Goal: Information Seeking & Learning: Learn about a topic

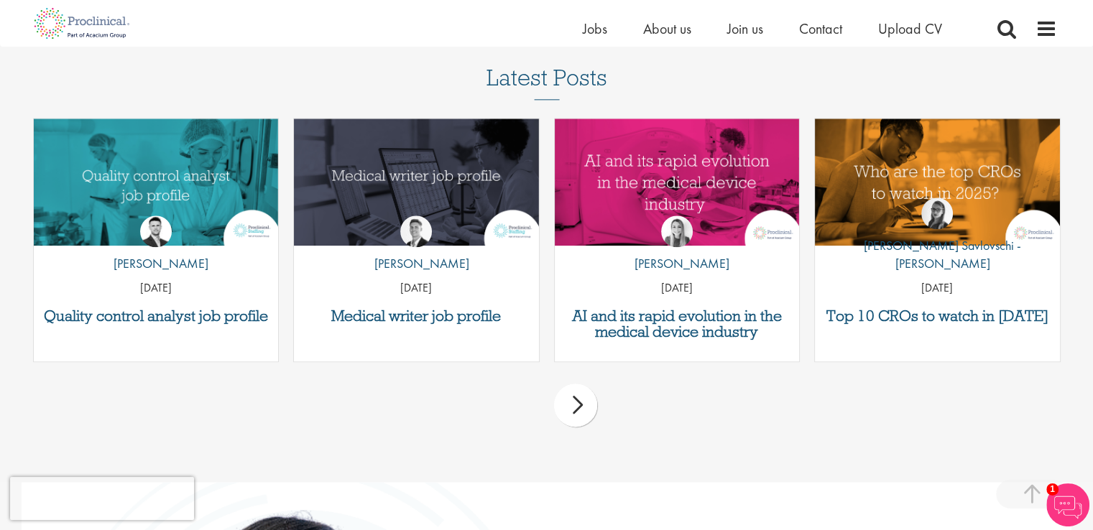
scroll to position [1761, 0]
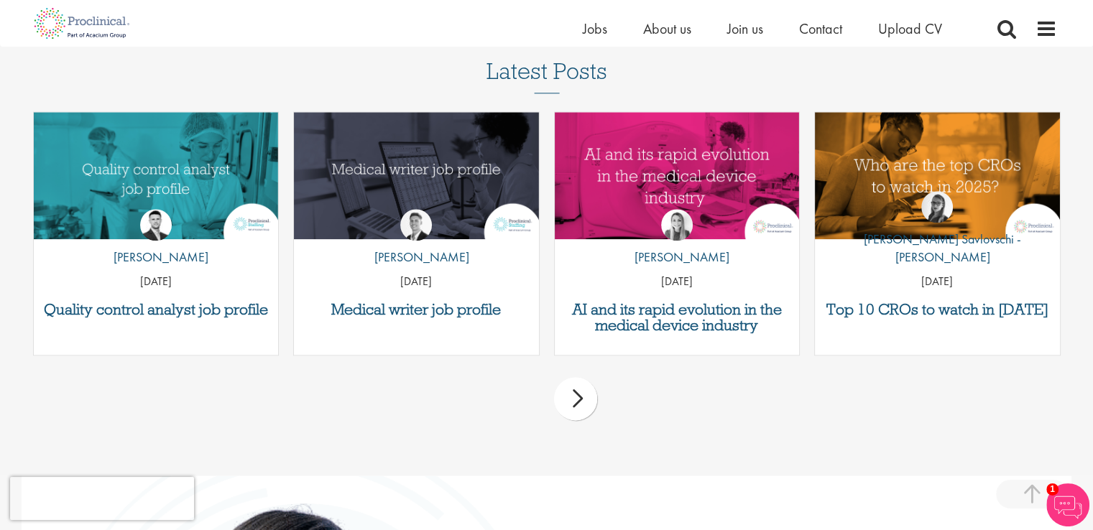
drag, startPoint x: 1099, startPoint y: 68, endPoint x: 1101, endPoint y: 356, distance: 287.4
click at [582, 397] on div "next" at bounding box center [575, 398] width 43 height 43
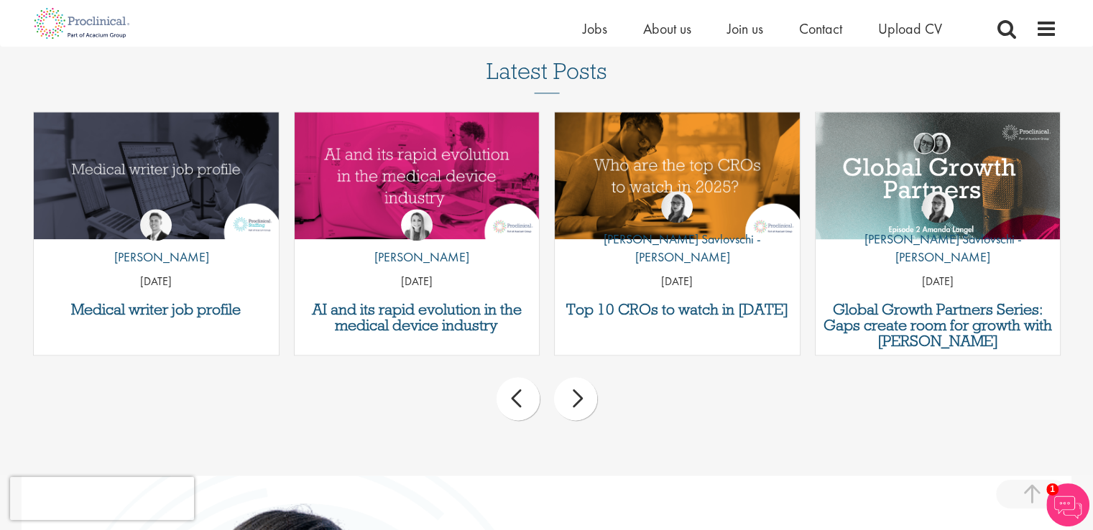
click at [582, 397] on div "next" at bounding box center [575, 398] width 43 height 43
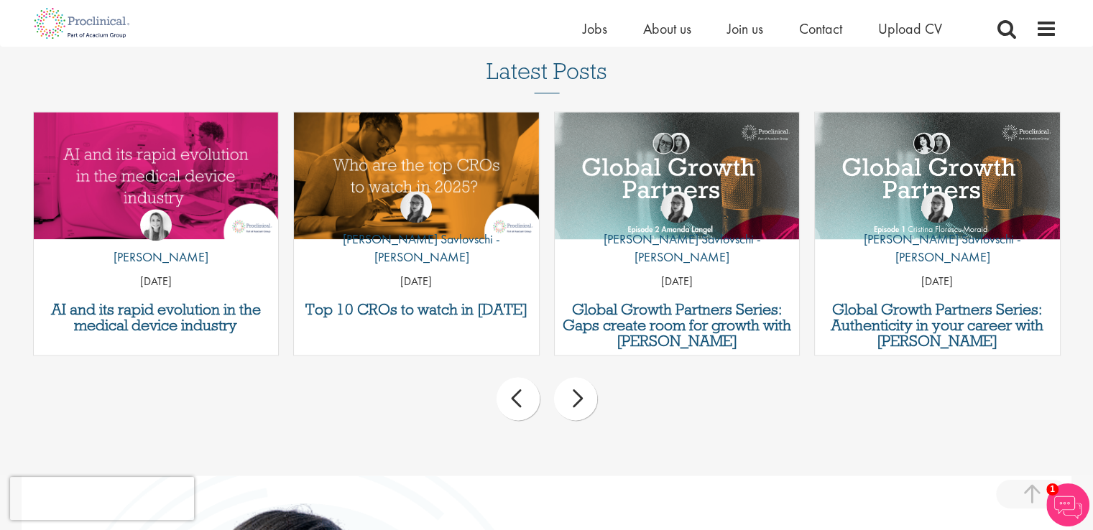
click at [582, 397] on div "next" at bounding box center [575, 398] width 43 height 43
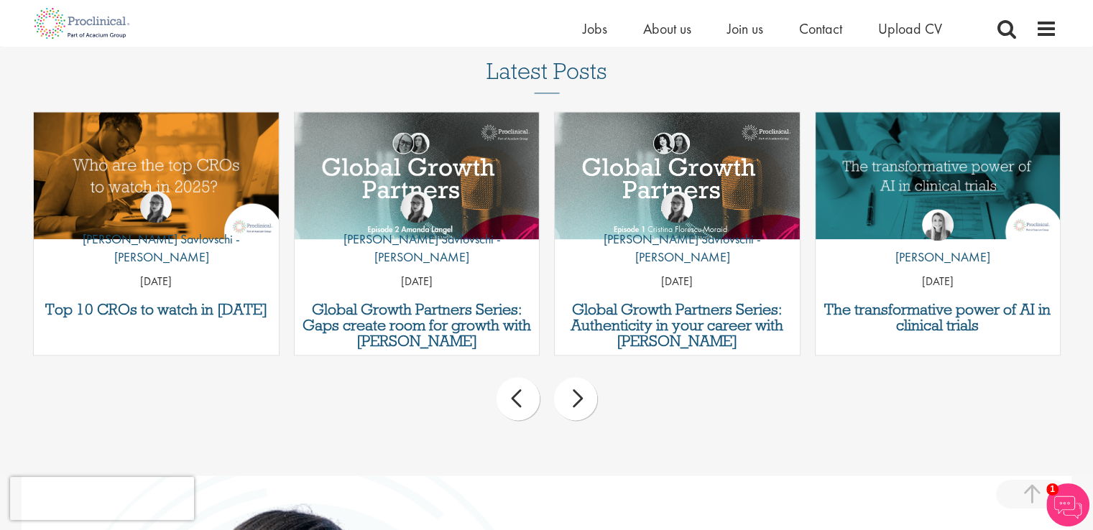
click at [582, 397] on div "next" at bounding box center [575, 398] width 43 height 43
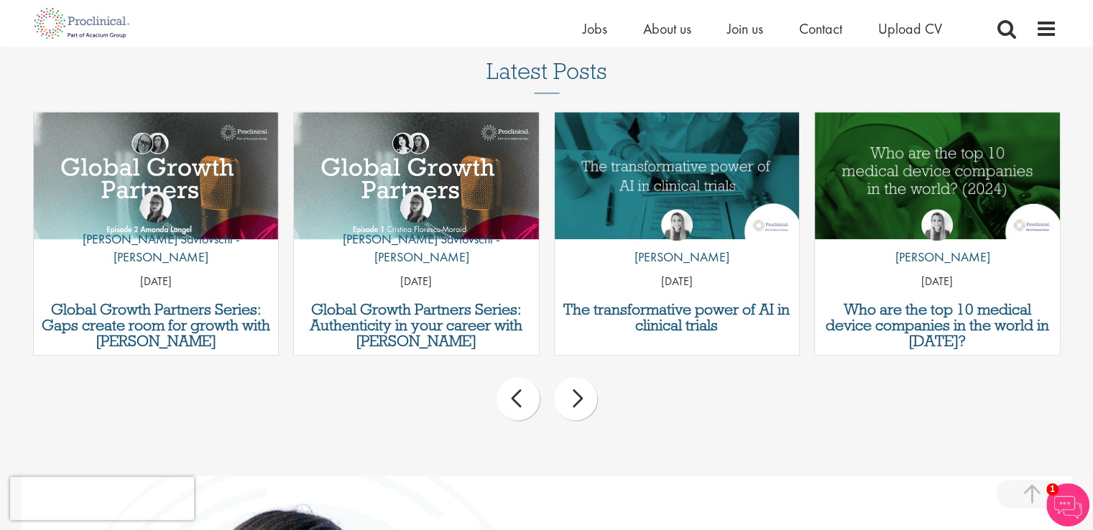
click at [582, 397] on div "next" at bounding box center [575, 398] width 43 height 43
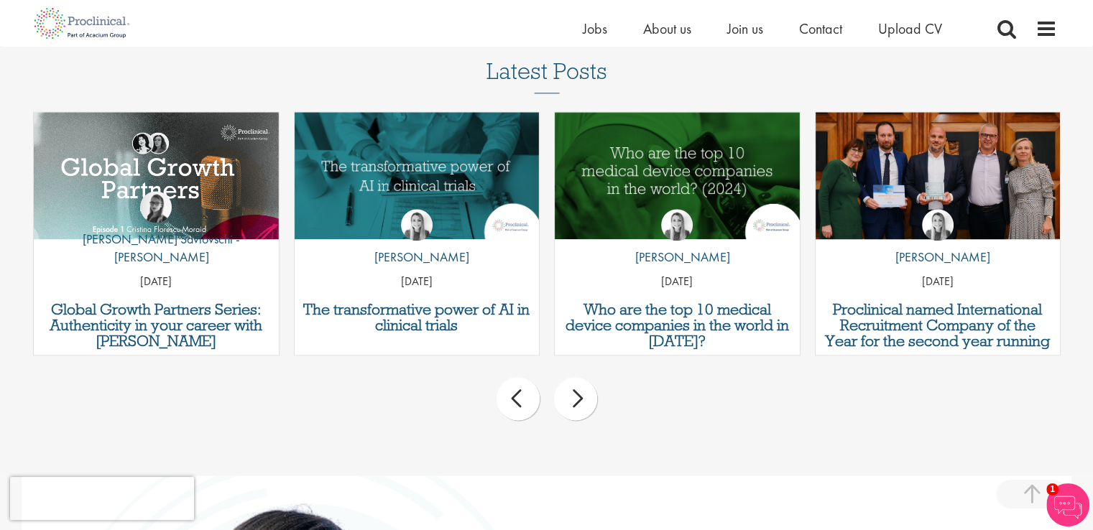
click at [677, 277] on p "[DATE]" at bounding box center [677, 282] width 245 height 17
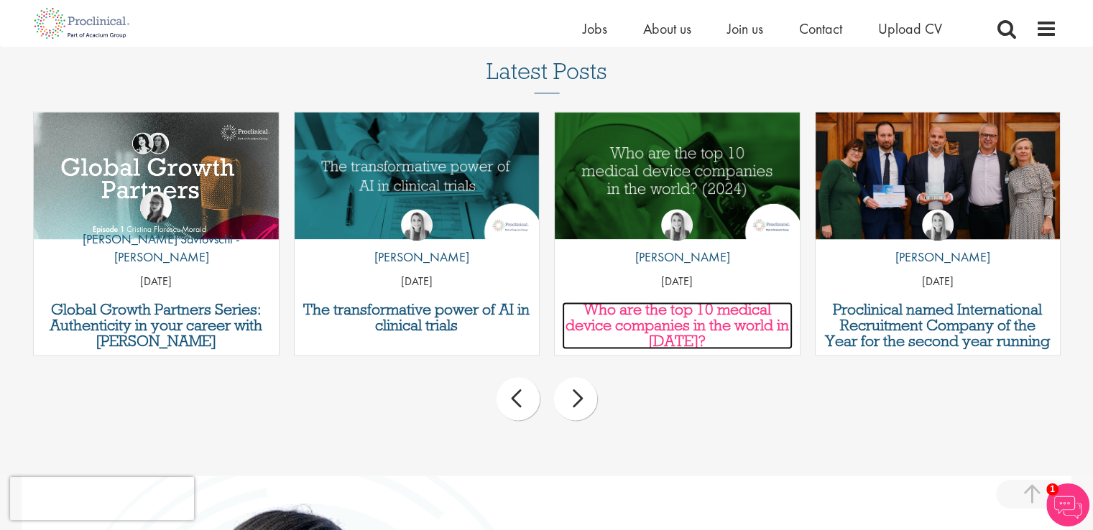
click at [670, 323] on h3 "Who are the top 10 medical device companies in the world in [DATE]?" at bounding box center [677, 325] width 231 height 47
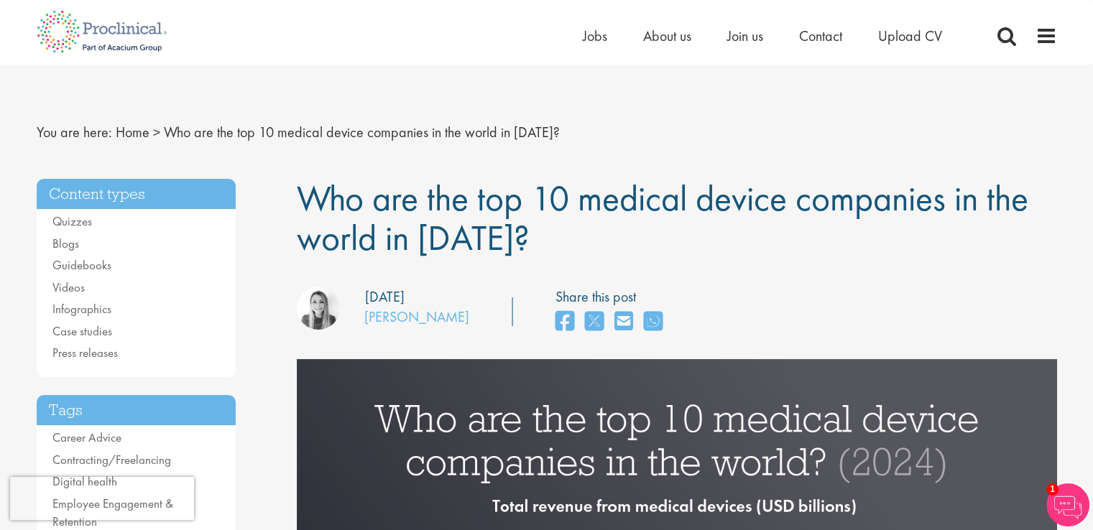
drag, startPoint x: 1099, startPoint y: 36, endPoint x: 1101, endPoint y: 22, distance: 14.5
click at [678, 34] on span "About us" at bounding box center [667, 36] width 48 height 19
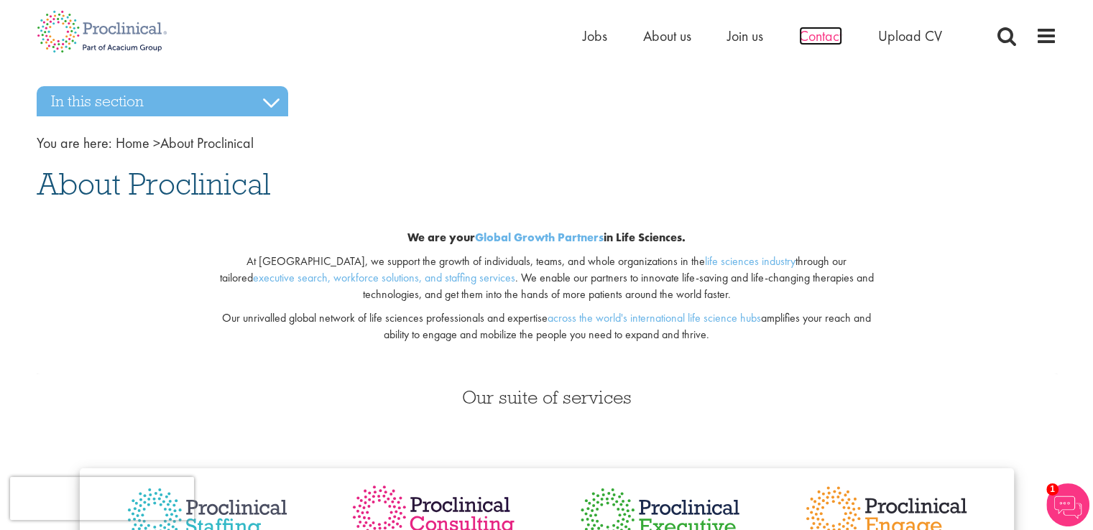
click at [833, 38] on span "Contact" at bounding box center [820, 36] width 43 height 19
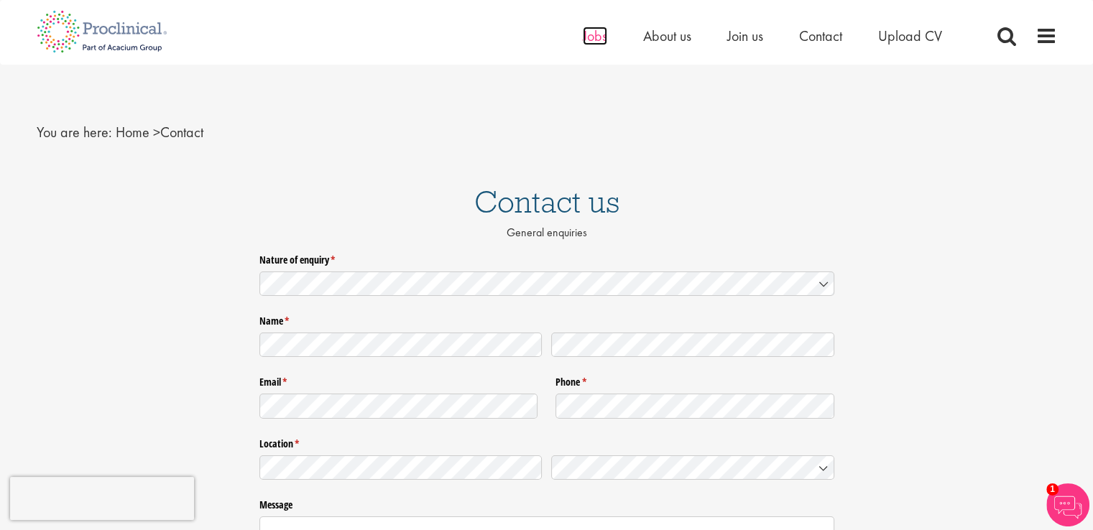
click at [593, 37] on span "Jobs" at bounding box center [595, 36] width 24 height 19
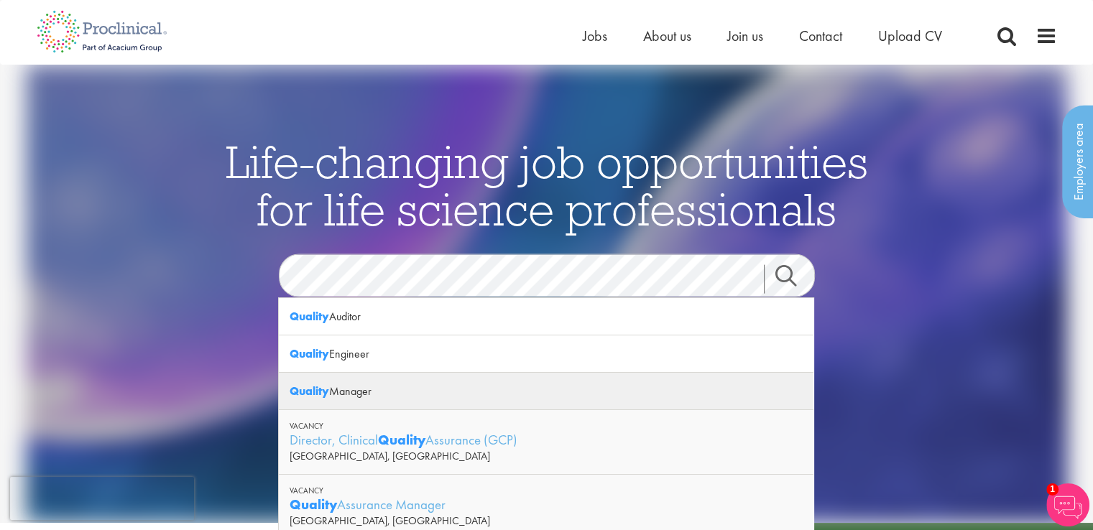
click at [352, 394] on div "Quality Manager" at bounding box center [546, 391] width 535 height 37
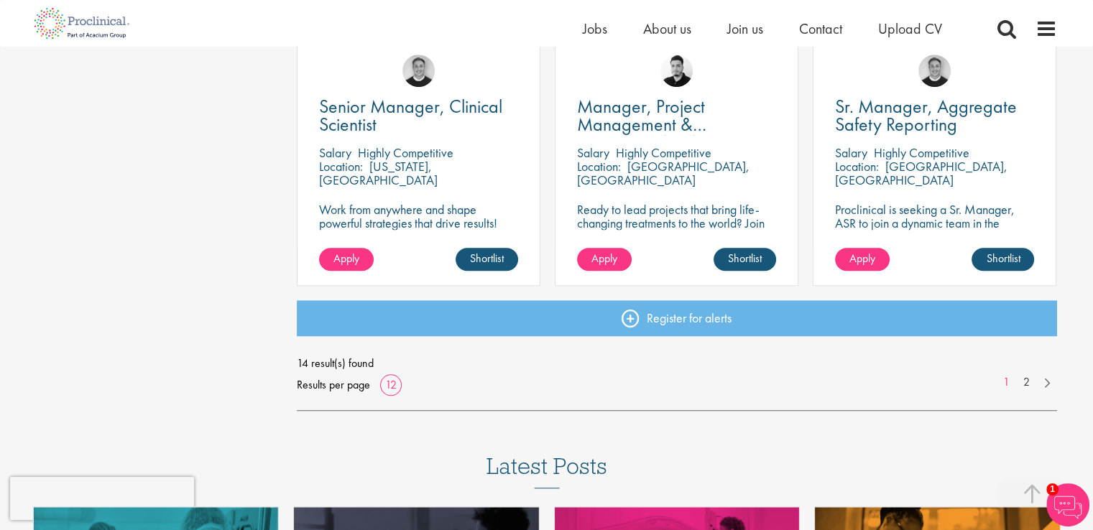
scroll to position [1065, 0]
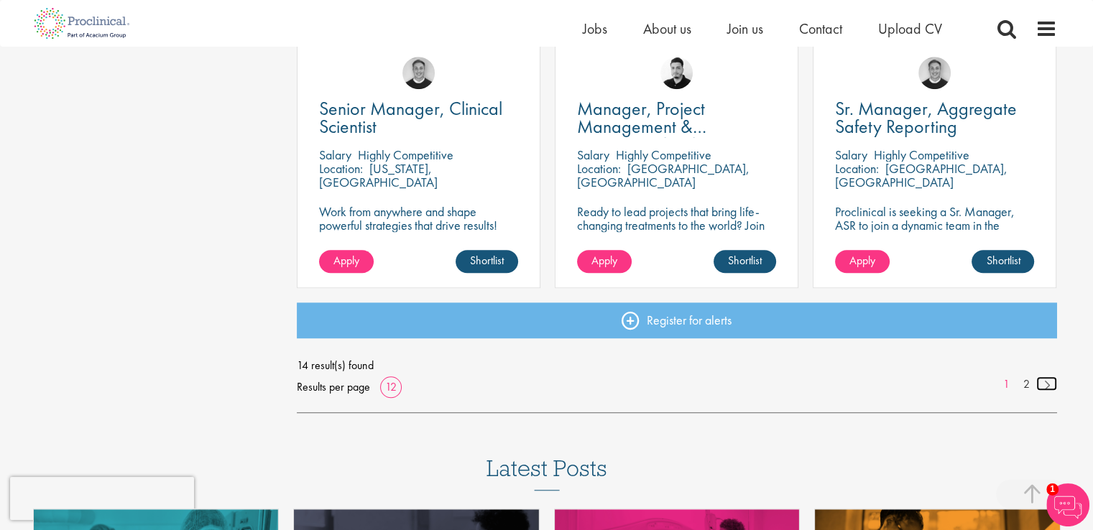
click at [1049, 387] on link at bounding box center [1046, 383] width 21 height 14
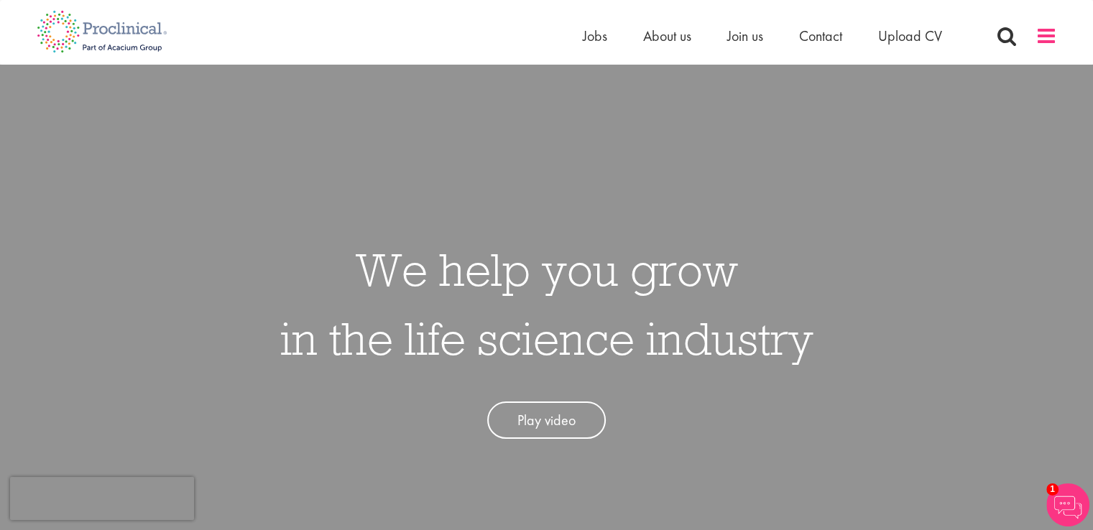
click at [1041, 32] on span at bounding box center [1046, 36] width 22 height 22
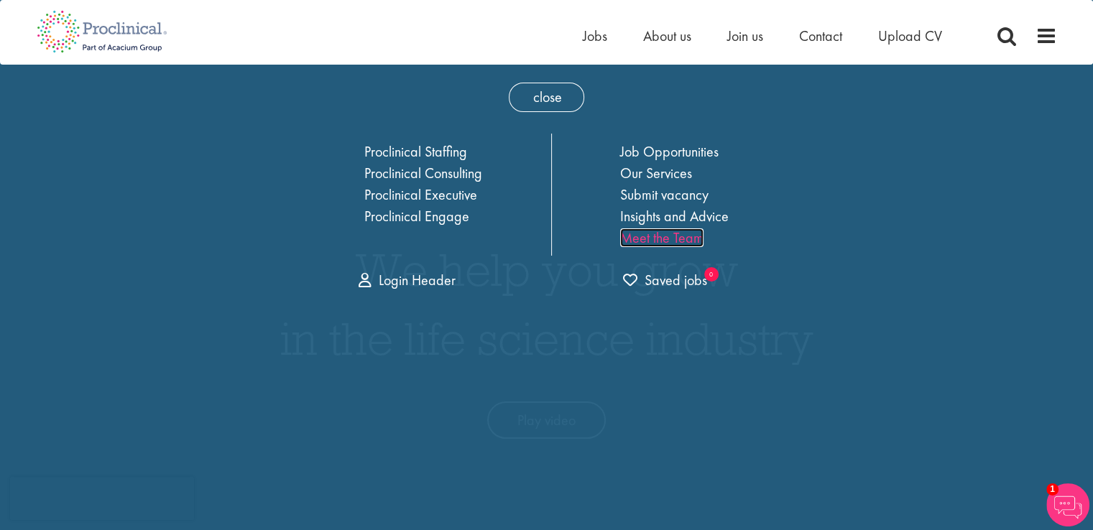
click at [675, 239] on link "Meet the Team" at bounding box center [661, 237] width 83 height 19
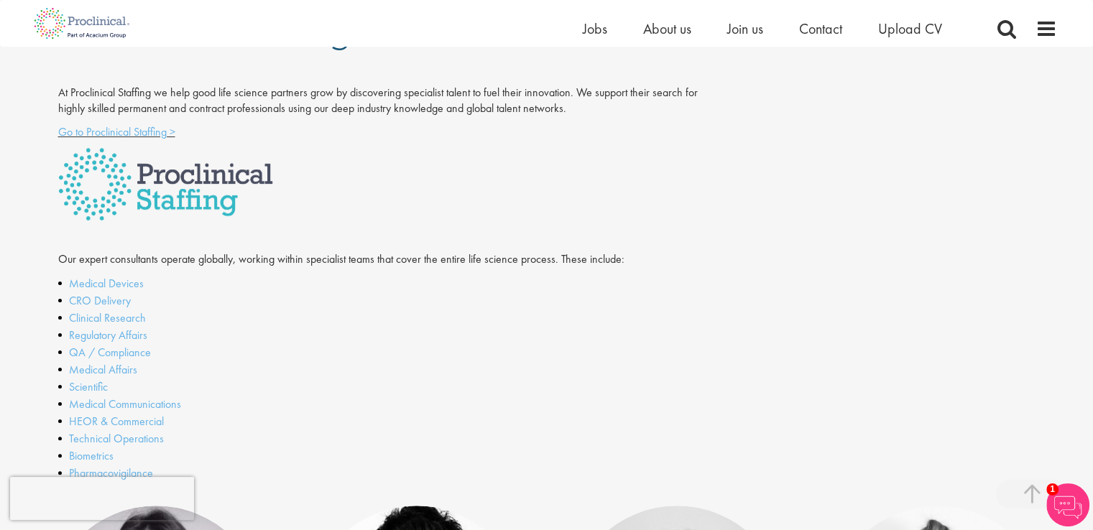
scroll to position [229, 0]
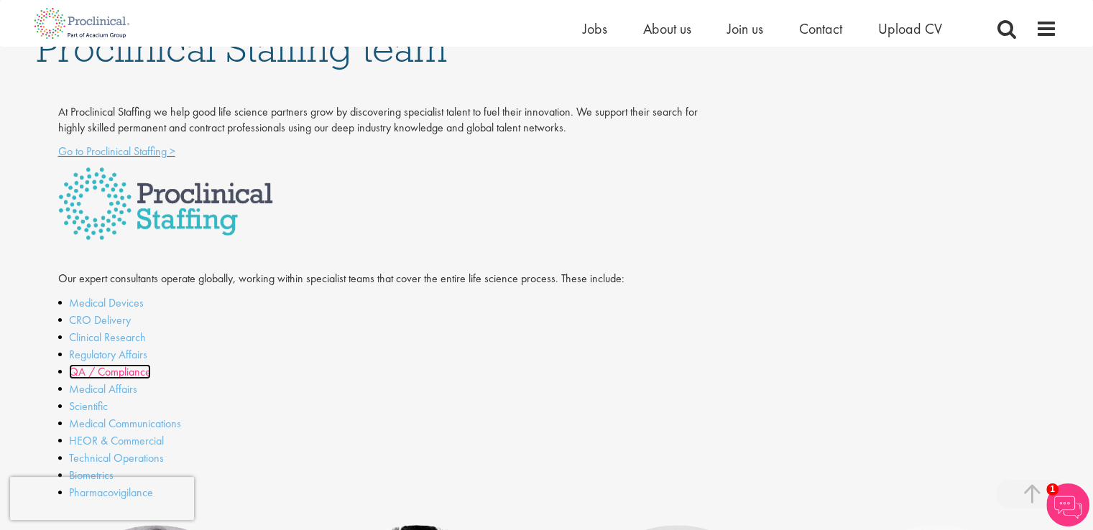
click at [103, 371] on link "QA / Compliance" at bounding box center [110, 371] width 82 height 15
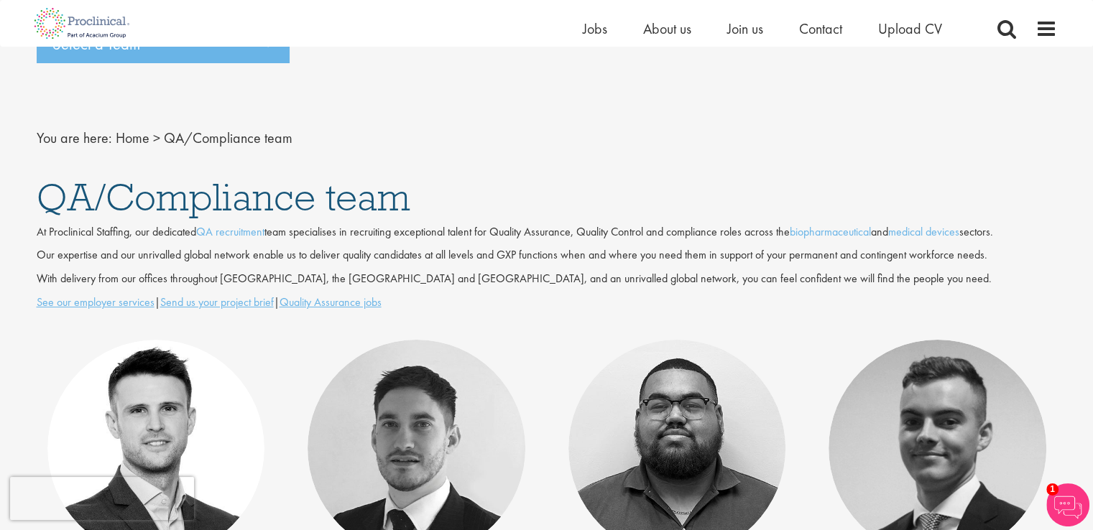
scroll to position [34, 0]
